Goal: Information Seeking & Learning: Learn about a topic

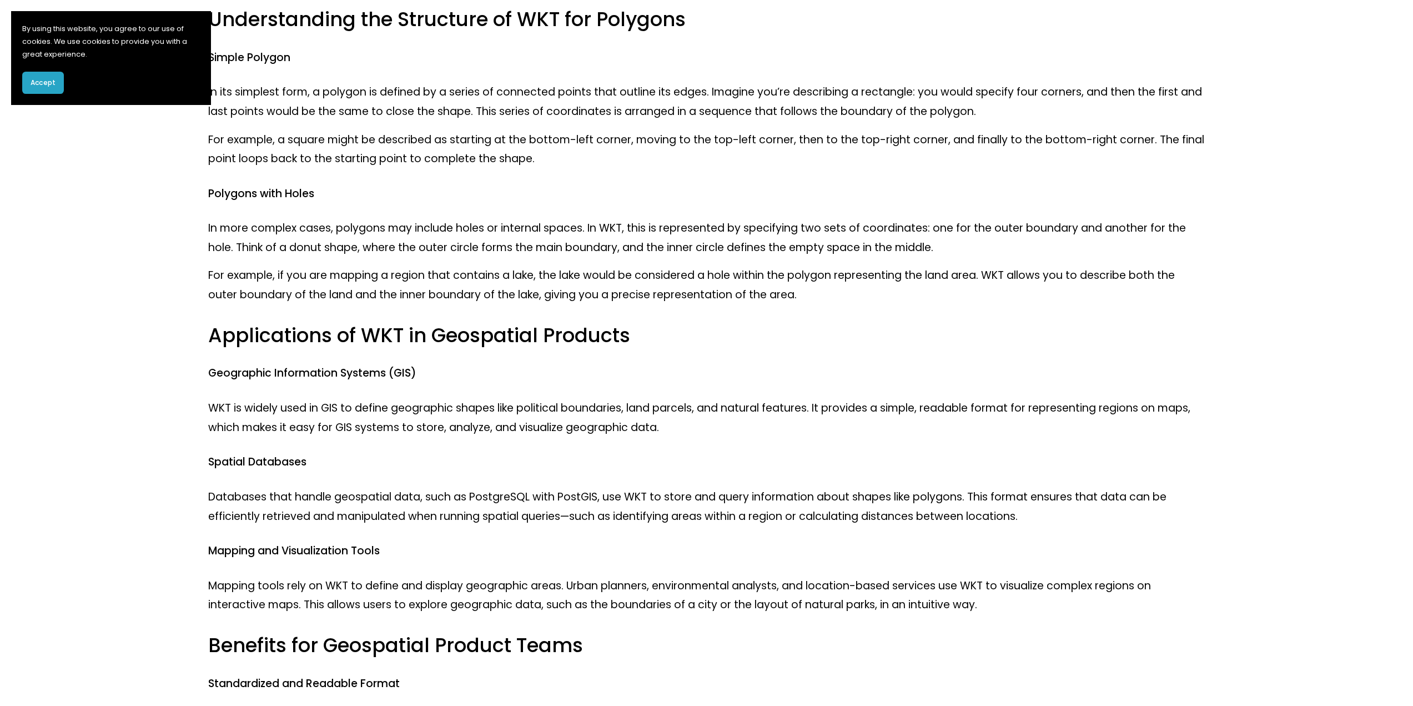
scroll to position [389, 0]
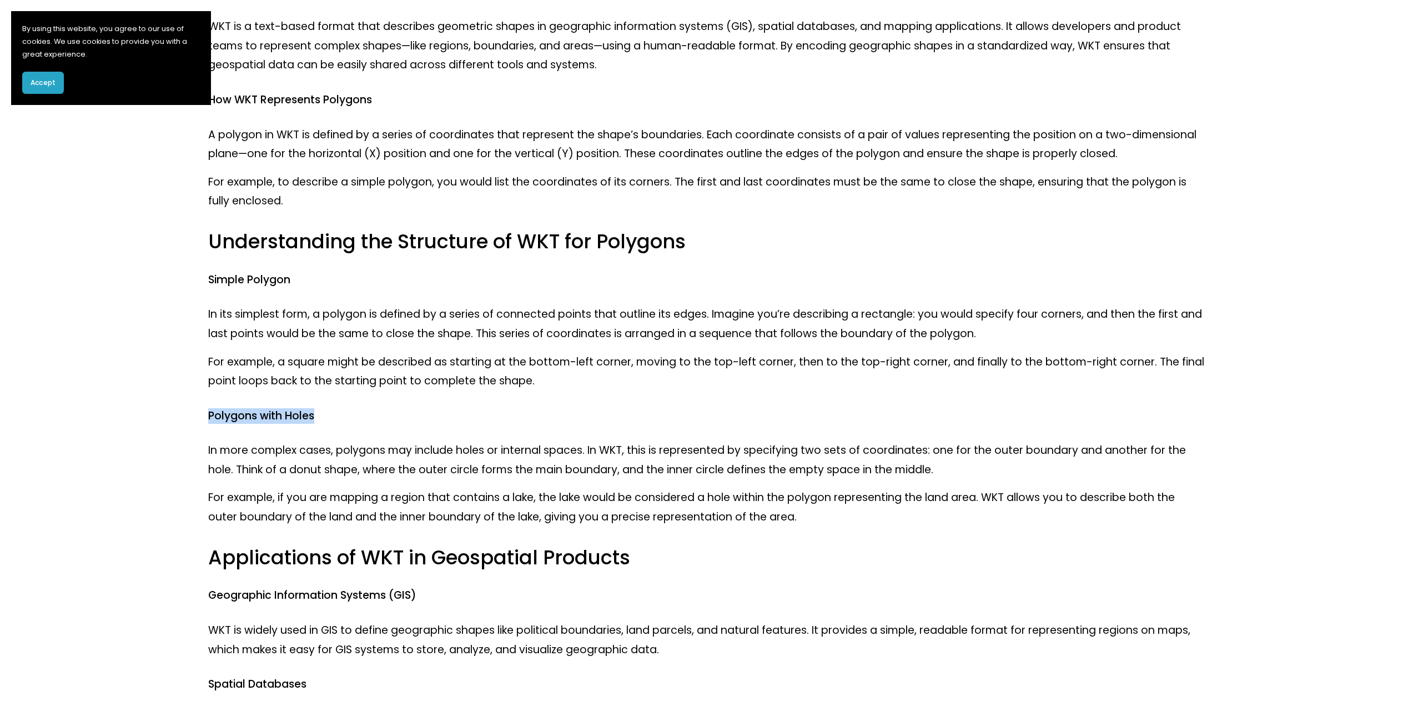
drag, startPoint x: 201, startPoint y: 415, endPoint x: 329, endPoint y: 417, distance: 128.3
click at [329, 417] on div "Well-Known Text (WKT) is a standard format used to represent geometric shapes s…" at bounding box center [706, 625] width 1015 height 1518
click at [329, 417] on h4 "Polygons with Holes" at bounding box center [706, 416] width 996 height 15
drag, startPoint x: 237, startPoint y: 470, endPoint x: 440, endPoint y: 470, distance: 202.7
click at [440, 470] on p "In more complex cases, polygons may include holes or internal spaces. In WKT, t…" at bounding box center [706, 460] width 996 height 38
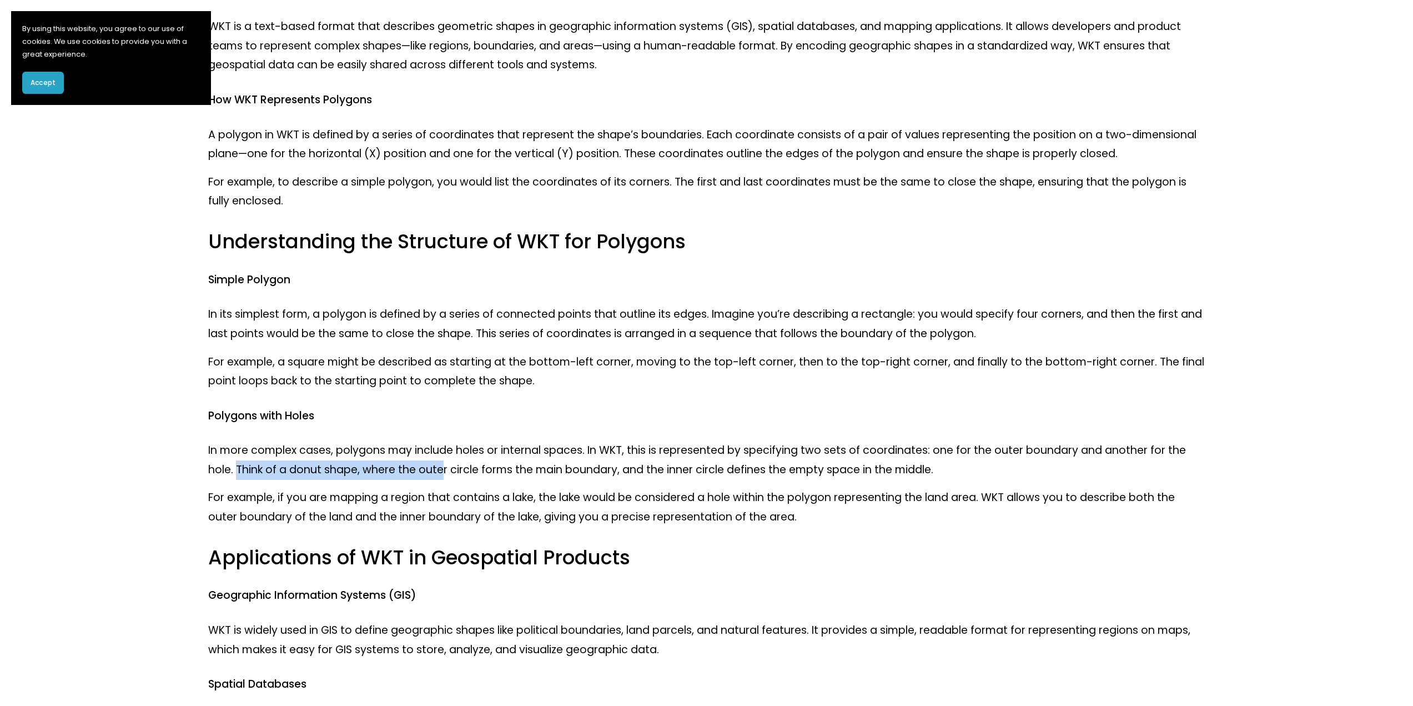
click at [440, 470] on p "In more complex cases, polygons may include holes or internal spaces. In WKT, t…" at bounding box center [706, 460] width 996 height 38
drag, startPoint x: 205, startPoint y: 494, endPoint x: 387, endPoint y: 492, distance: 181.6
click at [387, 492] on div "Well-Known Text (WKT) is a standard format used to represent geometric shapes s…" at bounding box center [706, 625] width 1015 height 1518
click at [387, 492] on p "For example, if you are mapping a region that contains a lake, the lake would b…" at bounding box center [706, 507] width 996 height 38
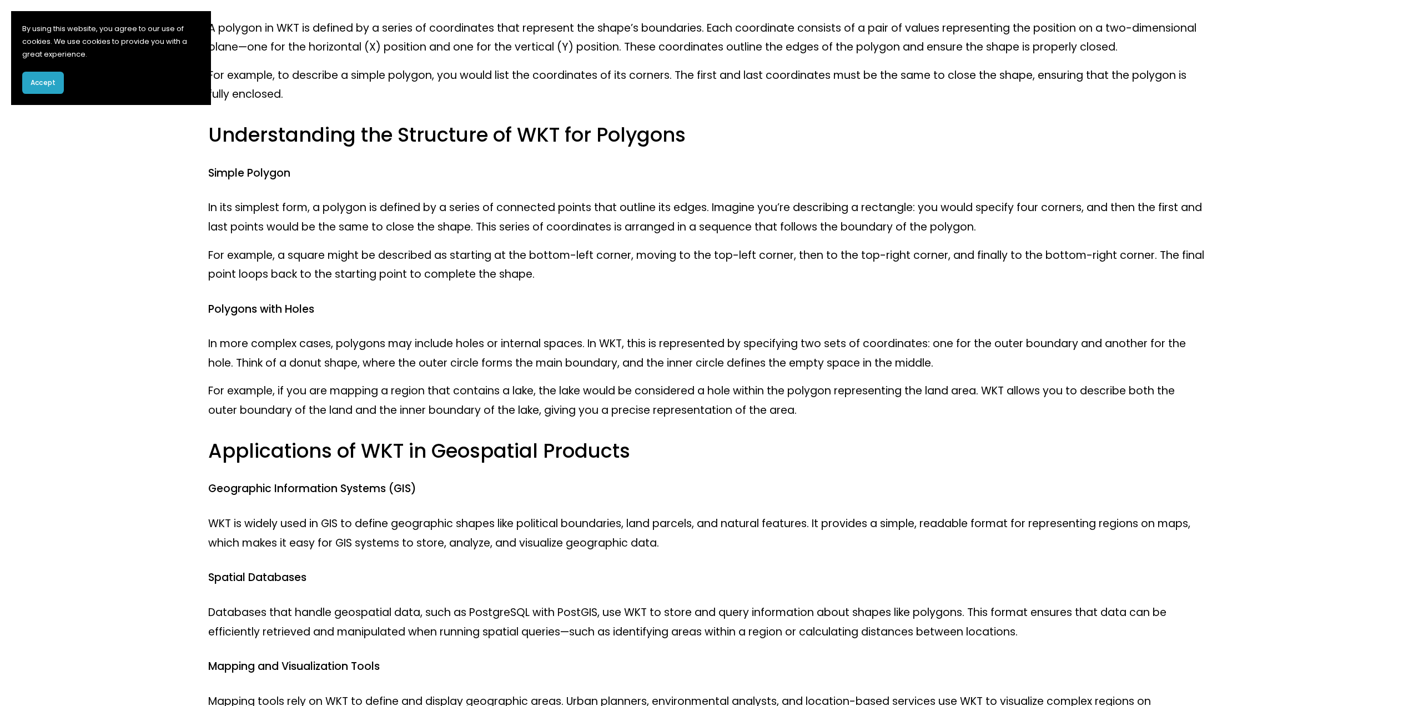
scroll to position [500, 0]
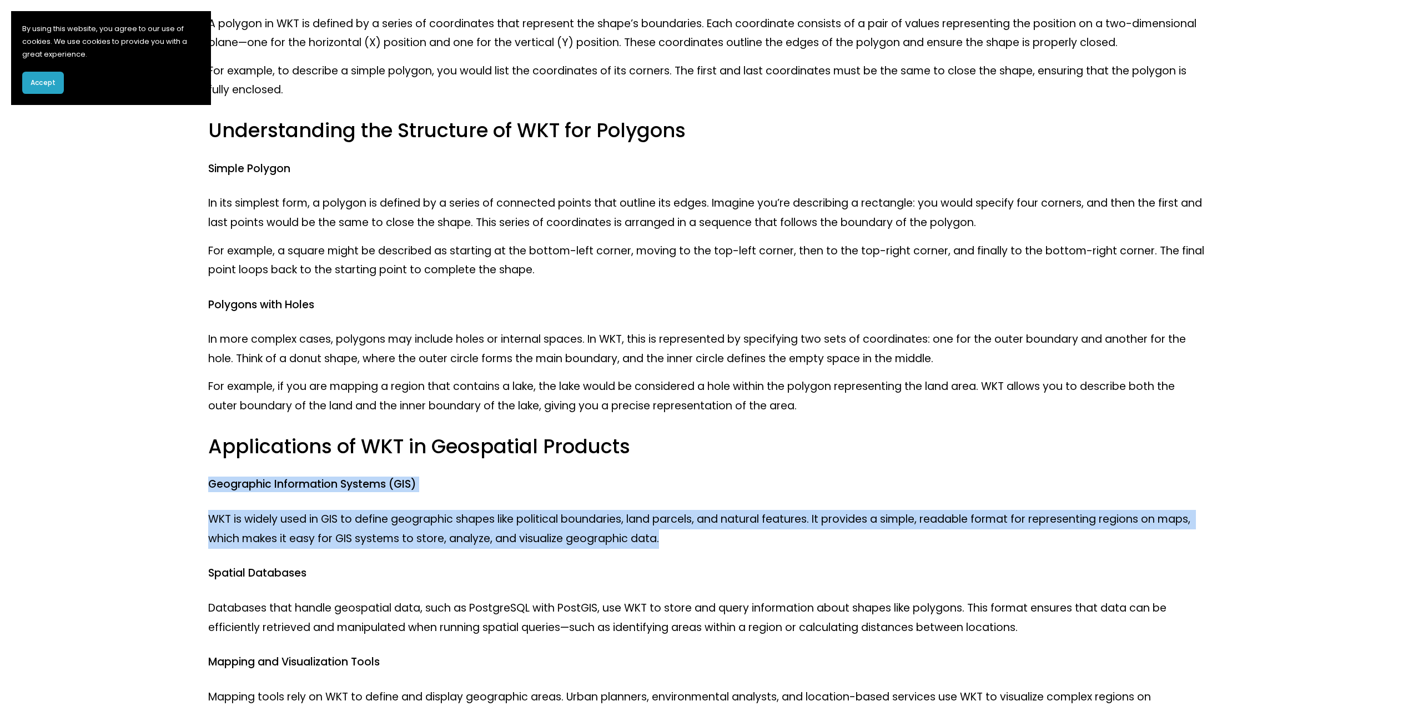
drag, startPoint x: 198, startPoint y: 482, endPoint x: 705, endPoint y: 539, distance: 510.1
click at [705, 539] on article "Understanding Well-Known Text (WKT) for Geospatial Products [DATE] Written By t…" at bounding box center [706, 485] width 1413 height 1847
click at [705, 539] on p "WKT is widely used in GIS to define geographic shapes like political boundaries…" at bounding box center [706, 529] width 996 height 38
drag, startPoint x: 187, startPoint y: 517, endPoint x: 711, endPoint y: 534, distance: 523.9
click at [711, 534] on article "Understanding Well-Known Text (WKT) for Geospatial Products [DATE] Written By t…" at bounding box center [706, 485] width 1413 height 1847
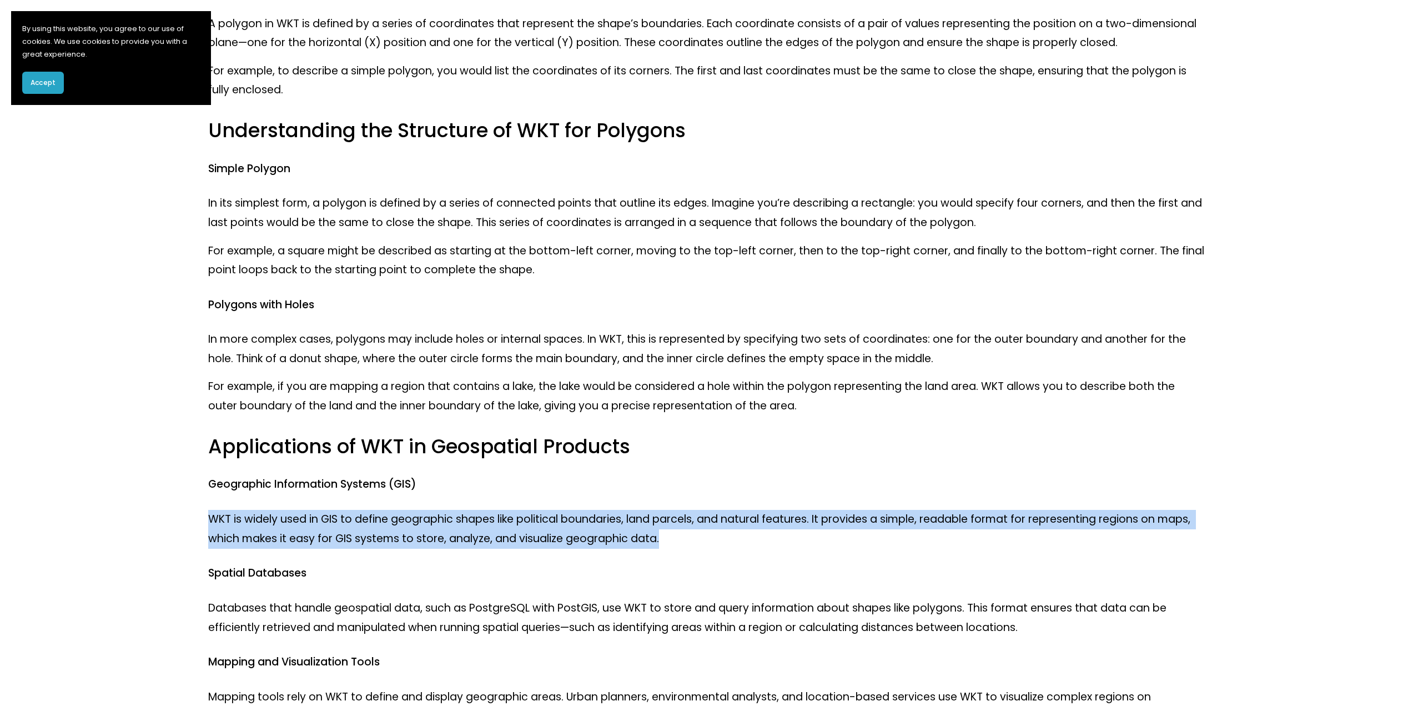
click at [711, 535] on p "WKT is widely used in GIS to define geographic shapes like political boundaries…" at bounding box center [706, 529] width 996 height 38
drag, startPoint x: 671, startPoint y: 540, endPoint x: 174, endPoint y: 526, distance: 497.7
click at [174, 526] on article "Understanding Well-Known Text (WKT) for Geospatial Products [DATE] Written By t…" at bounding box center [706, 485] width 1413 height 1847
click at [173, 526] on article "Understanding Well-Known Text (WKT) for Geospatial Products [DATE] Written By t…" at bounding box center [706, 485] width 1413 height 1847
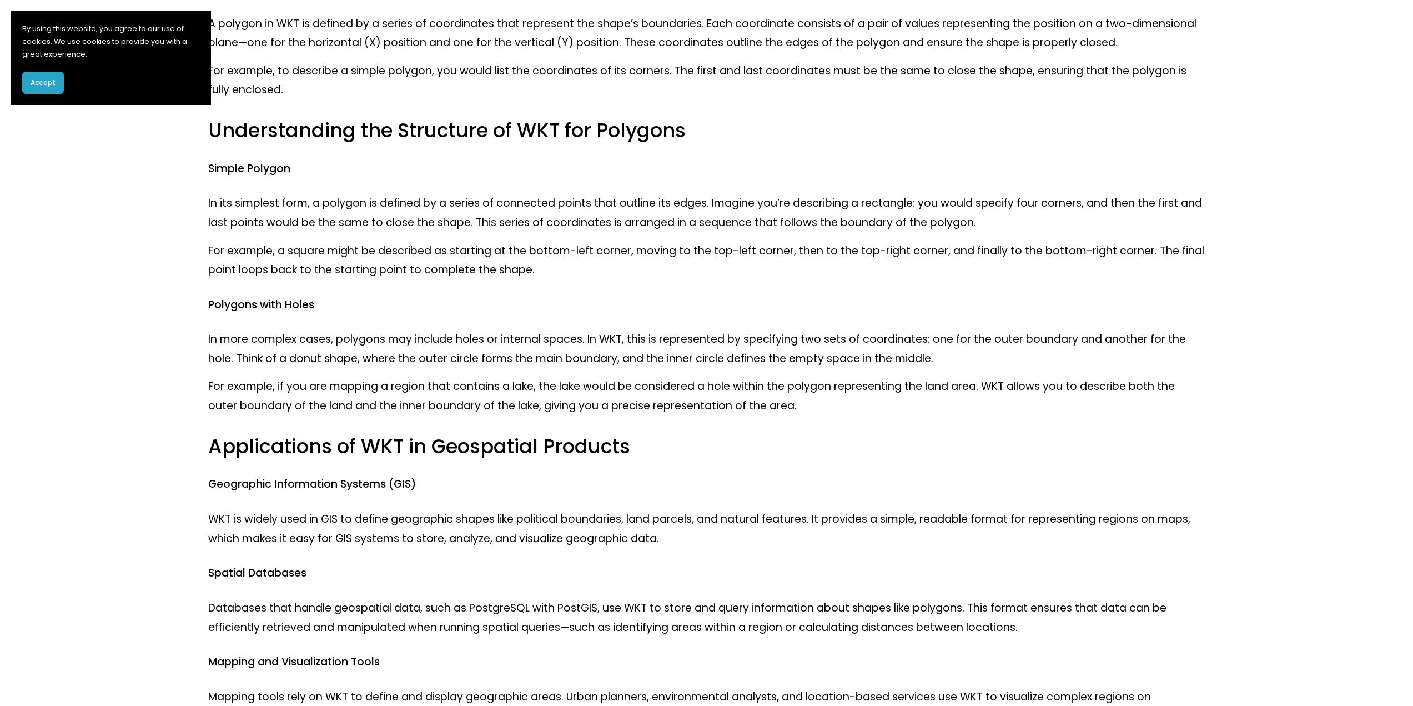
click at [246, 212] on p "In its simplest form, a polygon is defined by a series of connected points that…" at bounding box center [706, 213] width 996 height 38
drag, startPoint x: 203, startPoint y: 342, endPoint x: 544, endPoint y: 343, distance: 341.5
click at [544, 343] on div "Well-Known Text (WKT) is a standard format used to represent geometric shapes s…" at bounding box center [706, 514] width 1015 height 1518
click at [544, 343] on p "In more complex cases, polygons may include holes or internal spaces. In WKT, t…" at bounding box center [706, 349] width 996 height 38
drag, startPoint x: 207, startPoint y: 359, endPoint x: 382, endPoint y: 361, distance: 175.5
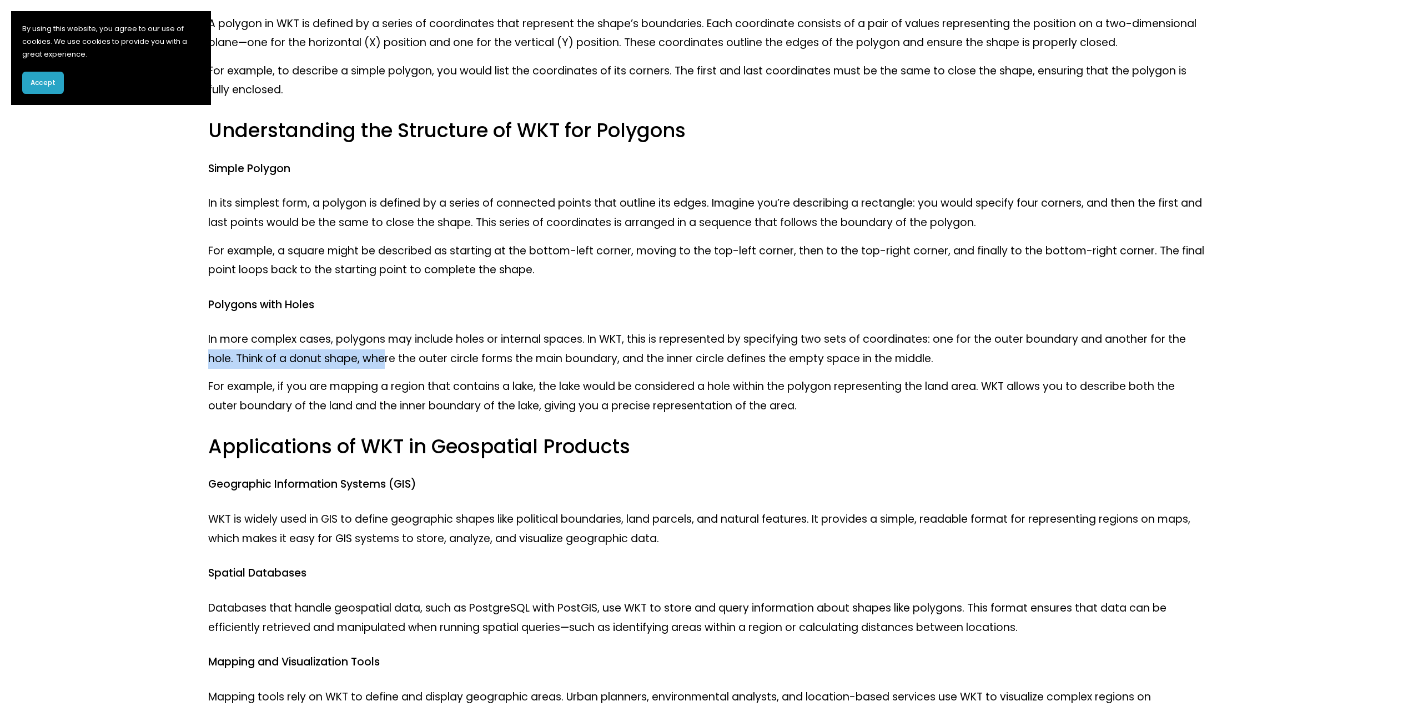
click at [382, 361] on div "Well-Known Text (WKT) is a standard format used to represent geometric shapes s…" at bounding box center [706, 514] width 1015 height 1518
click at [382, 361] on p "In more complex cases, polygons may include holes or internal spaces. In WKT, t…" at bounding box center [706, 349] width 996 height 38
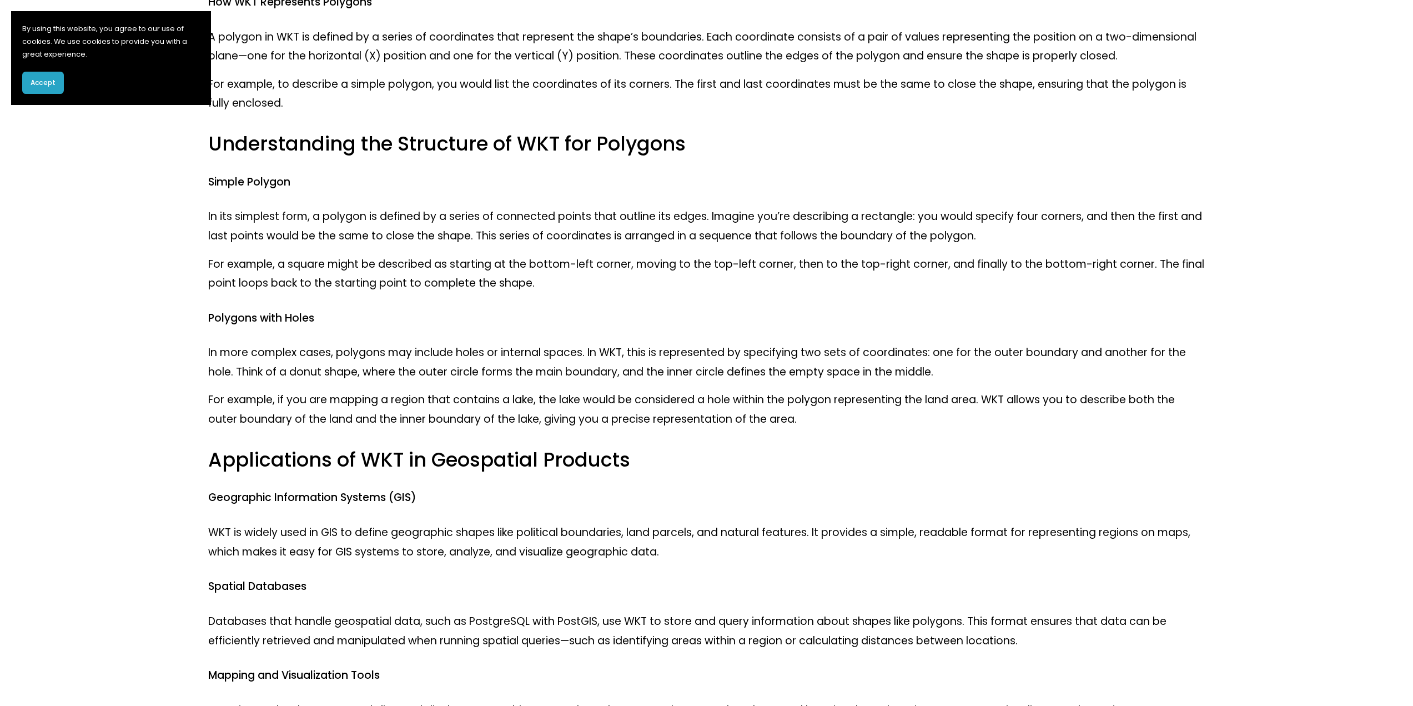
scroll to position [471, 0]
